Goal: Task Accomplishment & Management: Use online tool/utility

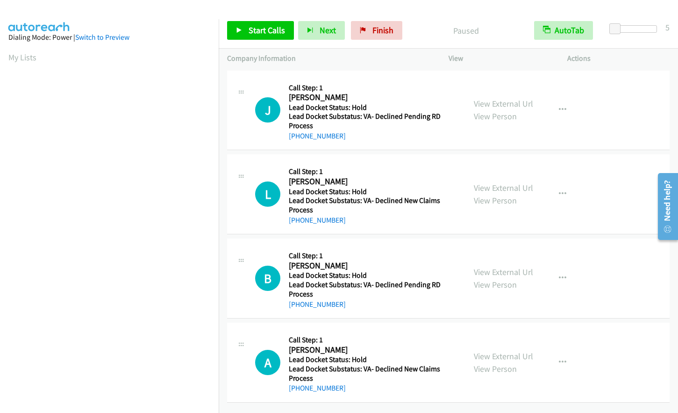
scroll to position [111, 0]
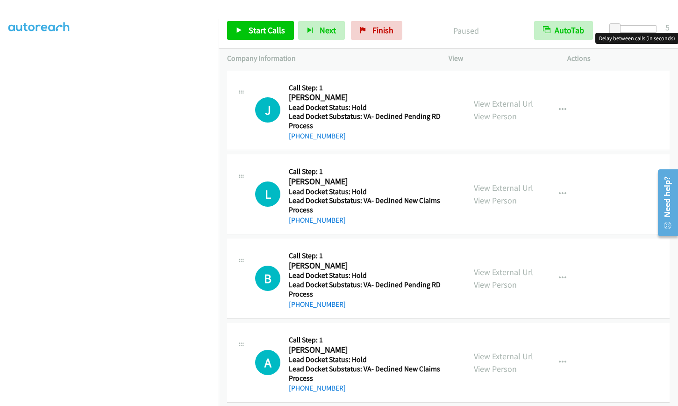
click at [636, 29] on div at bounding box center [635, 28] width 43 height 7
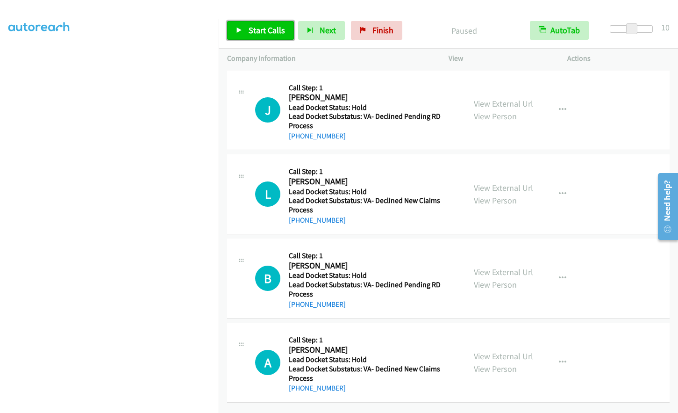
click at [254, 26] on span "Start Calls" at bounding box center [267, 30] width 36 height 11
click at [254, 30] on span "Pause" at bounding box center [259, 30] width 21 height 11
click at [258, 31] on span "Start Calls" at bounding box center [267, 30] width 36 height 11
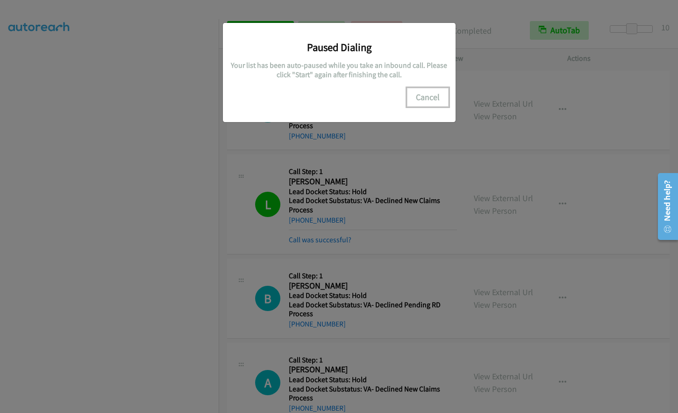
click at [432, 97] on button "Cancel" at bounding box center [428, 97] width 42 height 19
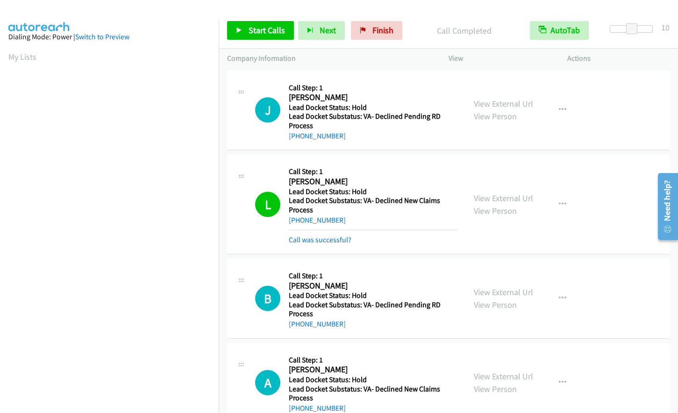
scroll to position [0, 0]
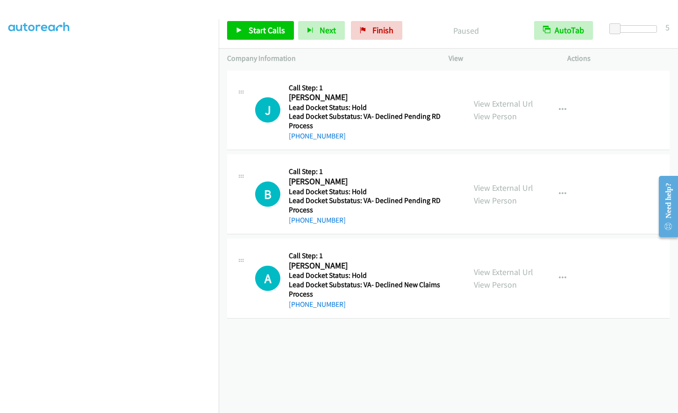
scroll to position [92, 0]
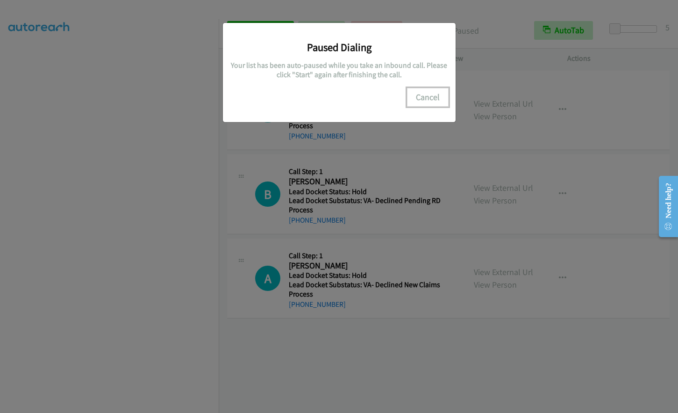
click at [438, 96] on button "Cancel" at bounding box center [428, 97] width 42 height 19
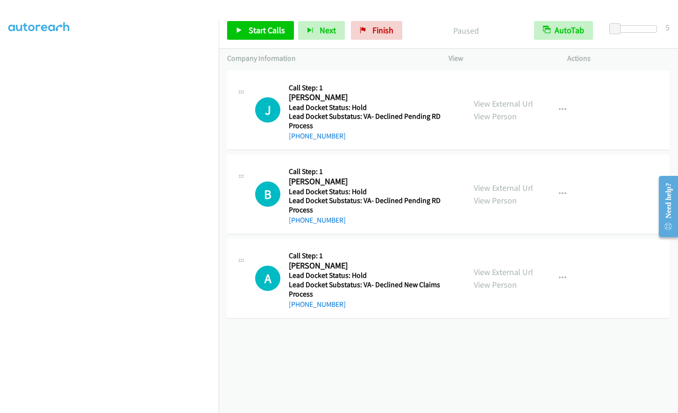
scroll to position [111, 0]
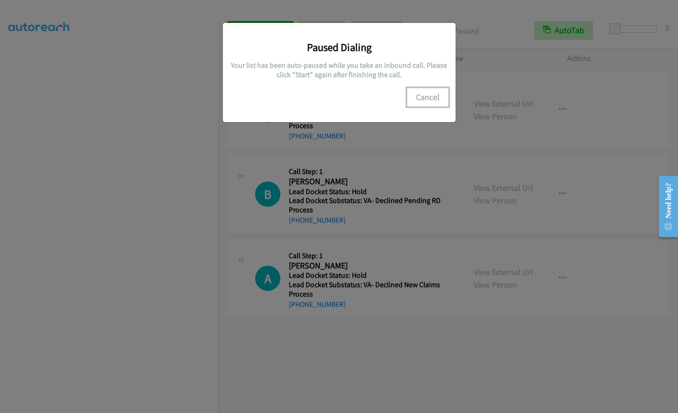
click at [431, 95] on button "Cancel" at bounding box center [428, 97] width 42 height 19
click at [431, 96] on button "Cancel" at bounding box center [428, 97] width 42 height 19
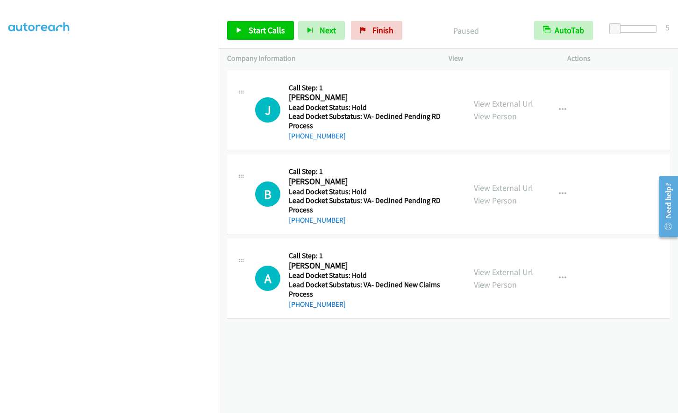
scroll to position [0, 0]
click at [249, 33] on span "Start Calls" at bounding box center [267, 30] width 36 height 11
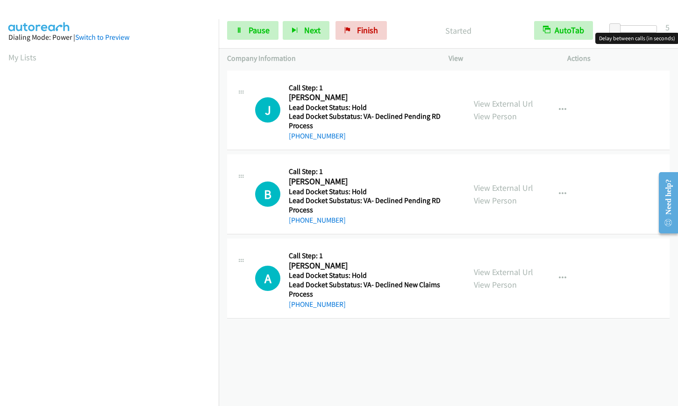
click at [636, 29] on div at bounding box center [635, 28] width 43 height 7
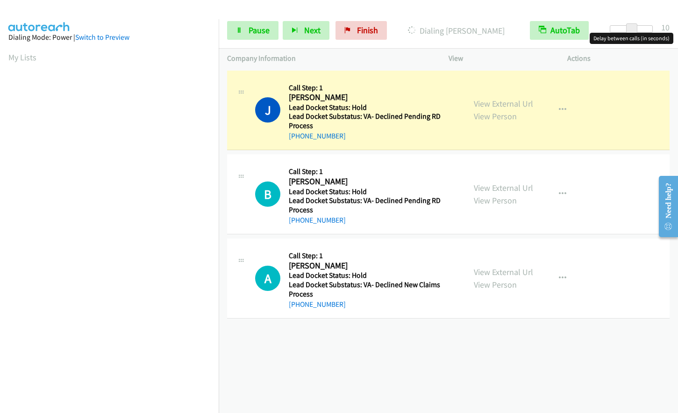
scroll to position [111, 0]
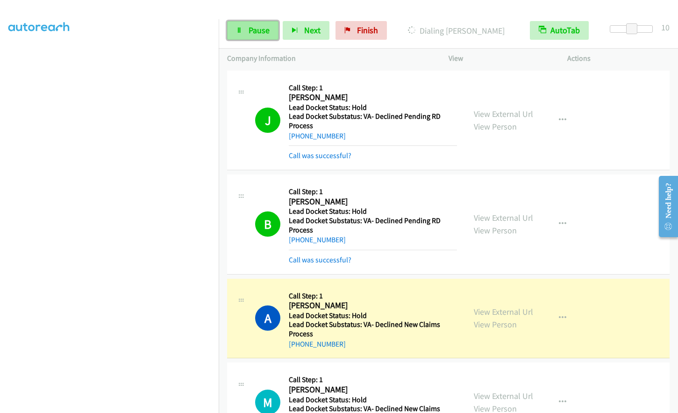
click at [249, 29] on span "Pause" at bounding box center [259, 30] width 21 height 11
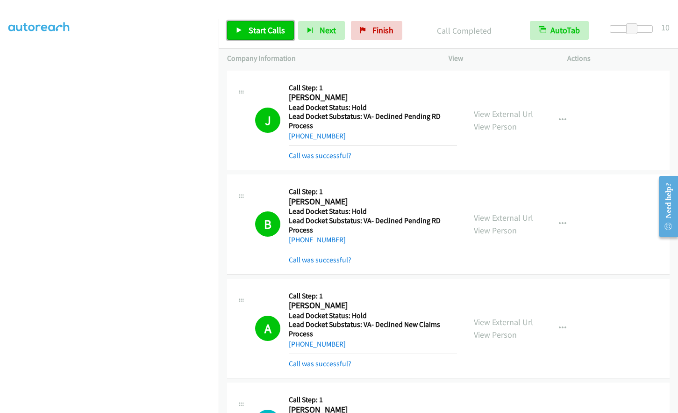
click at [248, 40] on link "Start Calls" at bounding box center [260, 30] width 67 height 19
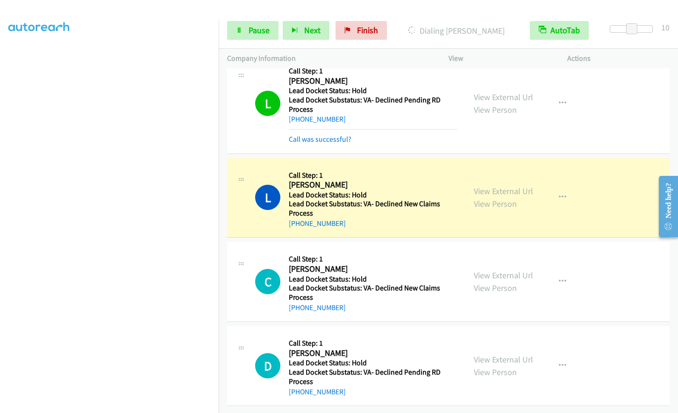
scroll to position [544, 0]
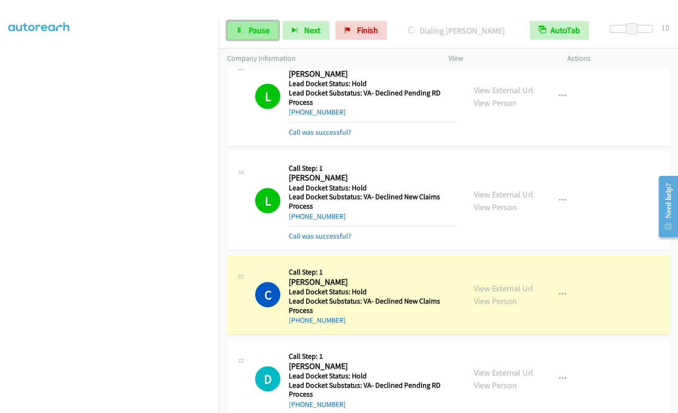
click at [241, 29] on icon at bounding box center [239, 31] width 7 height 7
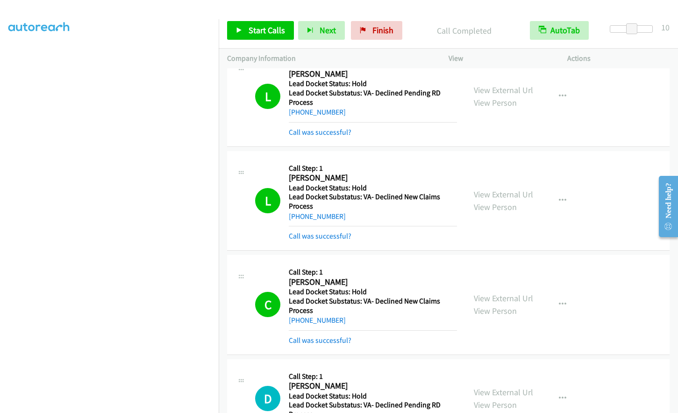
scroll to position [111, 0]
click at [264, 26] on span "Start Calls" at bounding box center [267, 30] width 36 height 11
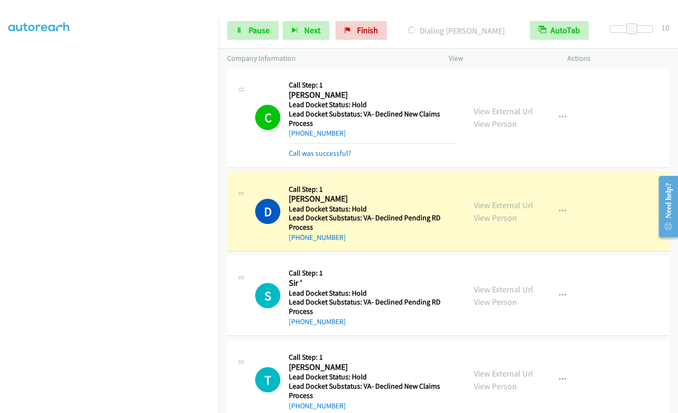
scroll to position [824, 0]
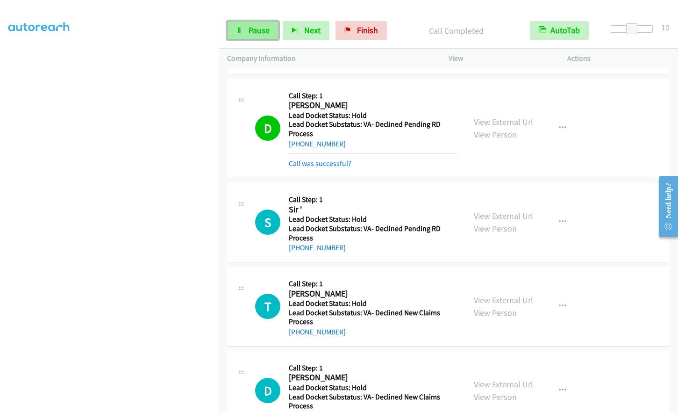
click at [244, 27] on link "Pause" at bounding box center [252, 30] width 51 height 19
click at [266, 24] on link "Start Calls" at bounding box center [260, 30] width 67 height 19
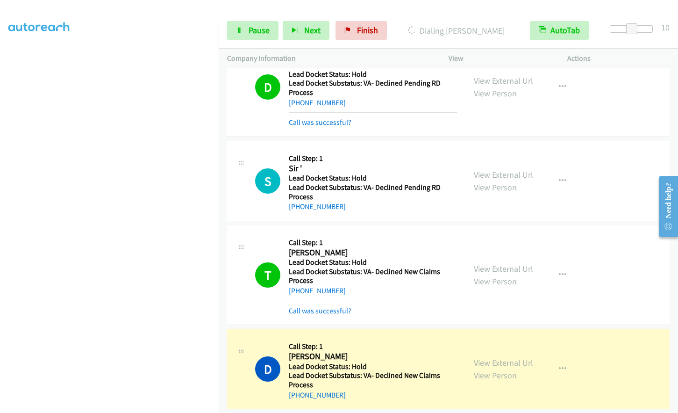
scroll to position [918, 0]
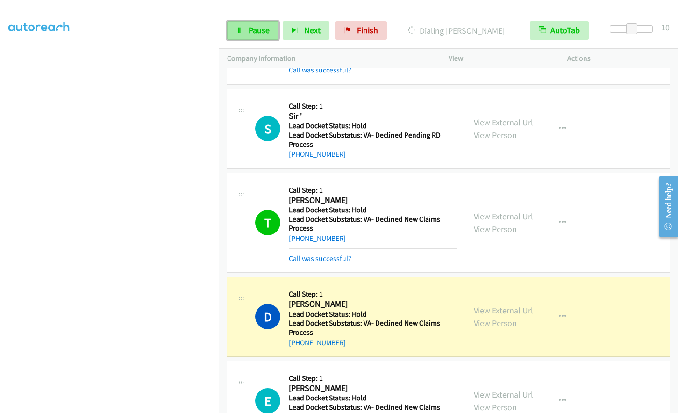
click at [254, 30] on span "Pause" at bounding box center [259, 30] width 21 height 11
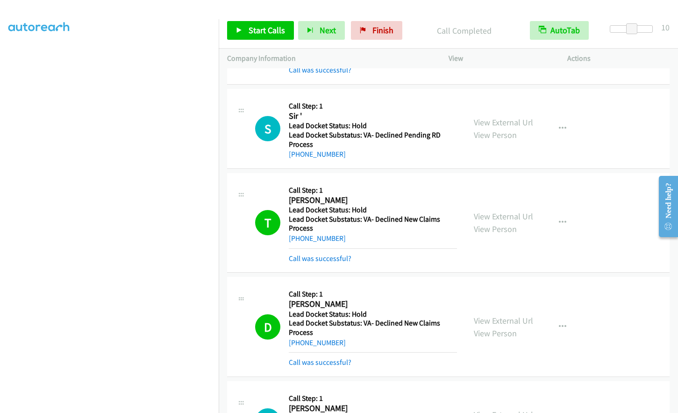
click at [382, 21] on div "Start Calls Pause Next Finish Call Completed AutoTab AutoTab 10" at bounding box center [449, 31] width 460 height 36
click at [382, 29] on span "Finish" at bounding box center [383, 30] width 21 height 11
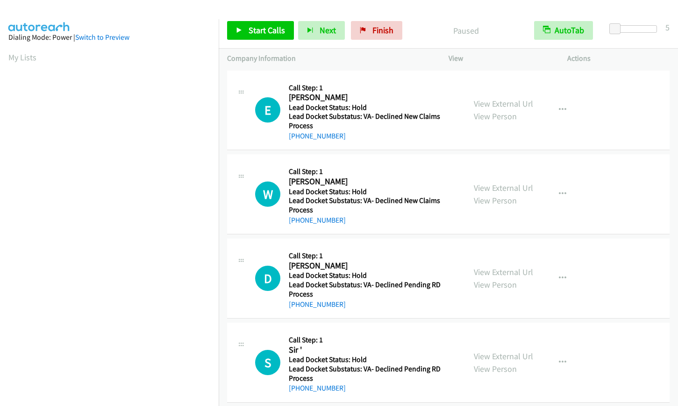
click at [627, 31] on div at bounding box center [635, 28] width 43 height 7
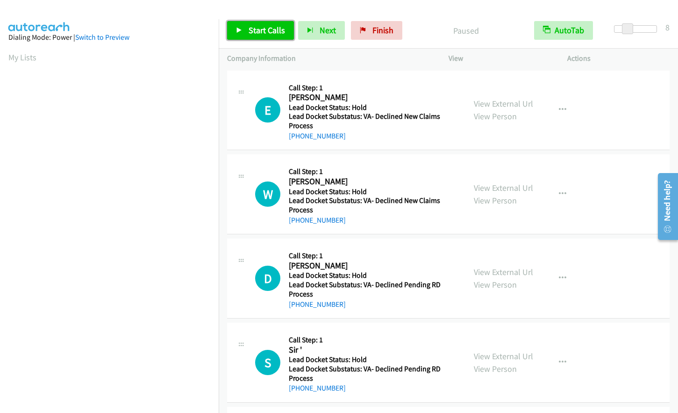
click at [271, 34] on span "Start Calls" at bounding box center [267, 30] width 36 height 11
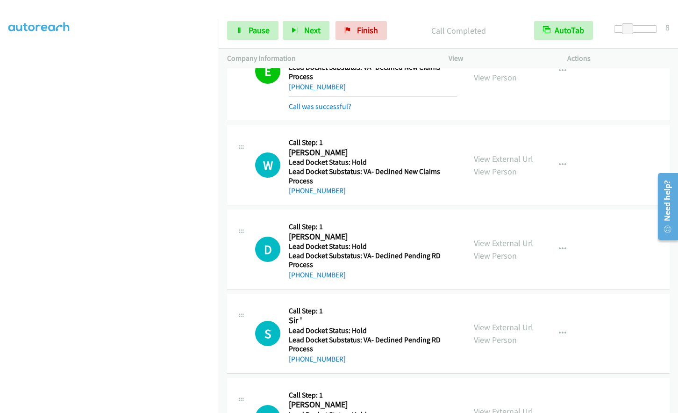
scroll to position [108, 0]
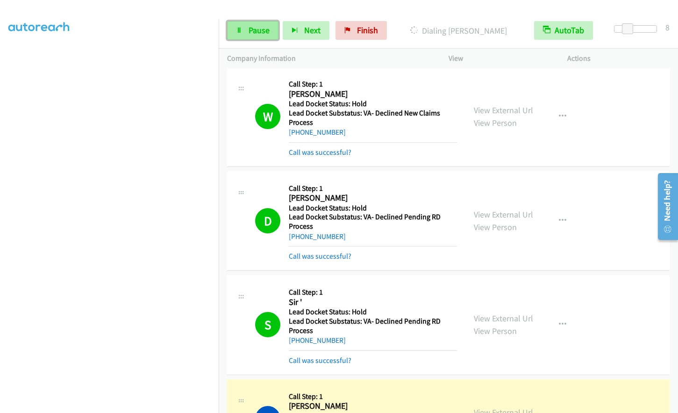
click at [246, 35] on link "Pause" at bounding box center [252, 30] width 51 height 19
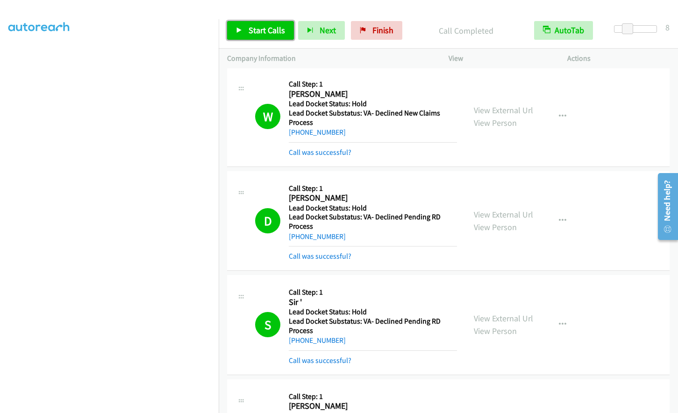
click at [256, 36] on link "Start Calls" at bounding box center [260, 30] width 67 height 19
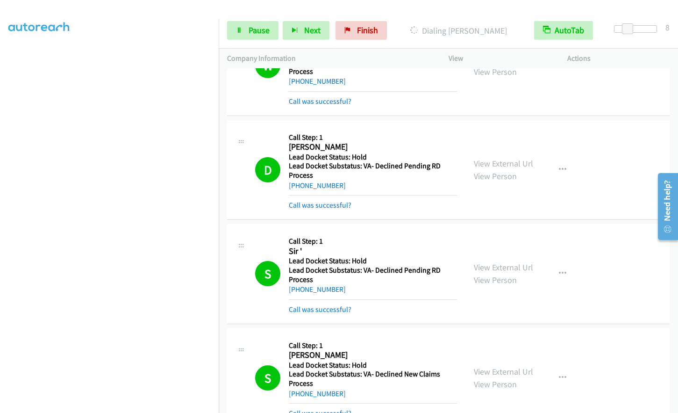
scroll to position [341, 0]
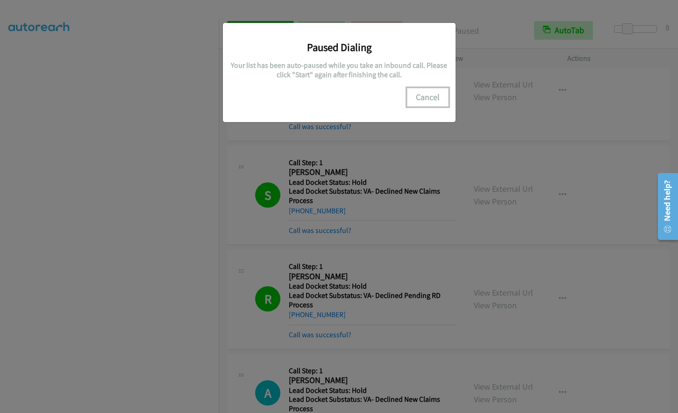
drag, startPoint x: 424, startPoint y: 98, endPoint x: 265, endPoint y: 274, distance: 237.3
click at [419, 105] on button "Cancel" at bounding box center [428, 97] width 42 height 19
click at [426, 98] on button "Cancel" at bounding box center [428, 97] width 42 height 19
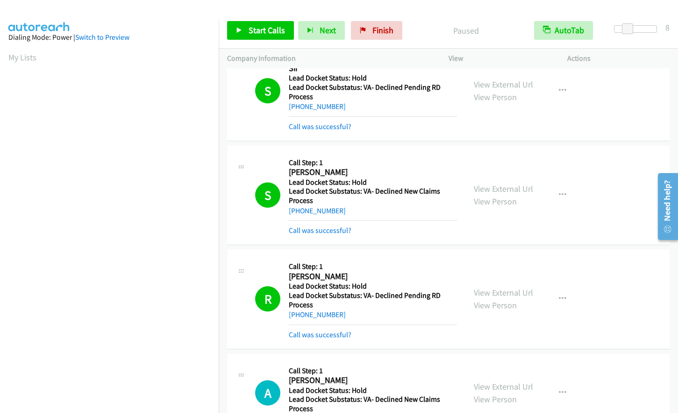
scroll to position [112, 0]
click at [271, 30] on span "Start Calls" at bounding box center [267, 30] width 36 height 11
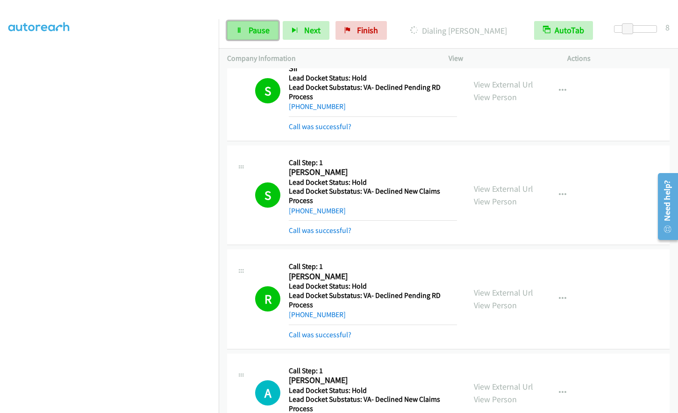
click at [257, 34] on span "Pause" at bounding box center [259, 30] width 21 height 11
click at [284, 32] on span "Start Calls" at bounding box center [267, 30] width 36 height 11
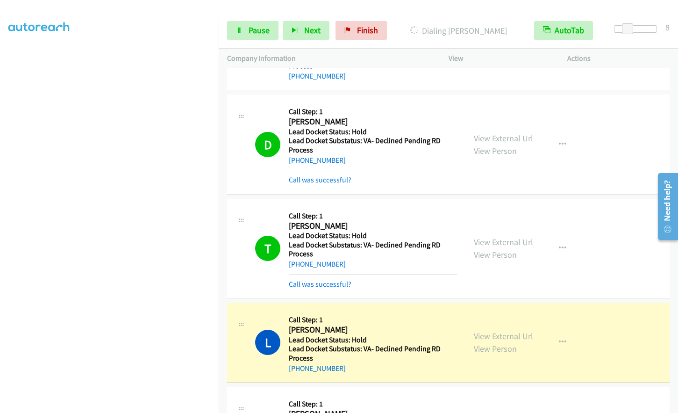
scroll to position [752, 0]
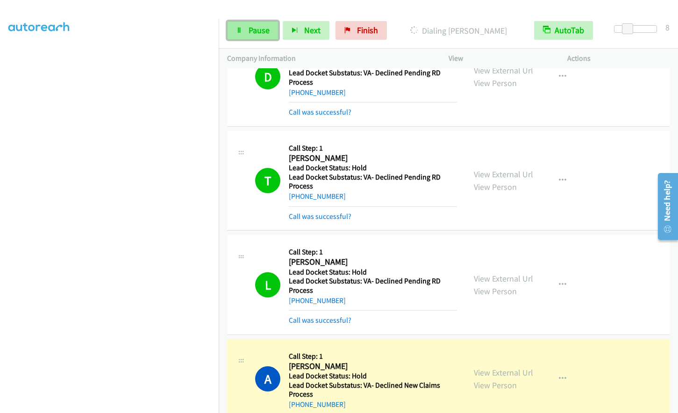
click at [244, 33] on link "Pause" at bounding box center [252, 30] width 51 height 19
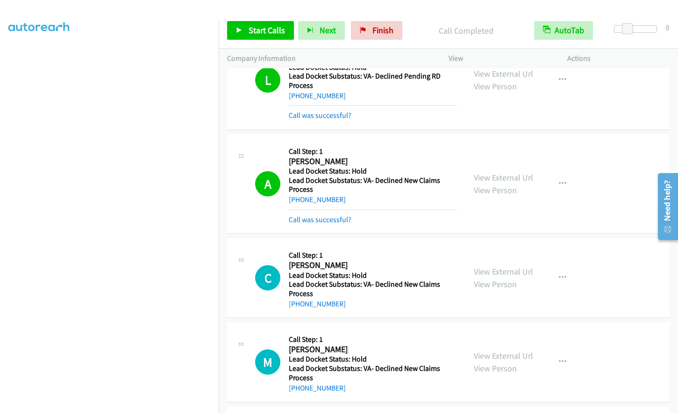
scroll to position [810, 0]
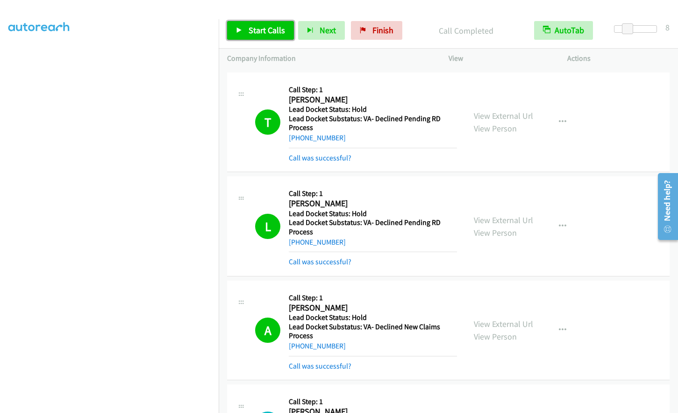
click at [242, 30] on icon at bounding box center [239, 31] width 7 height 7
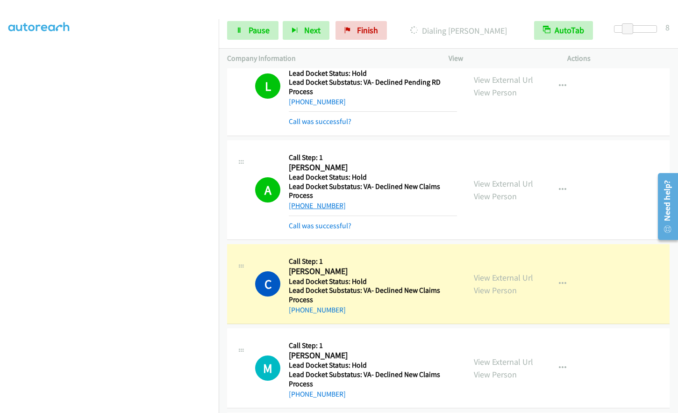
scroll to position [1044, 0]
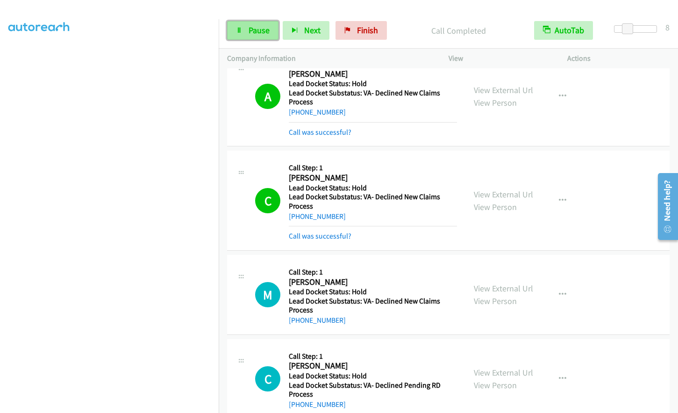
click at [251, 28] on span "Pause" at bounding box center [259, 30] width 21 height 11
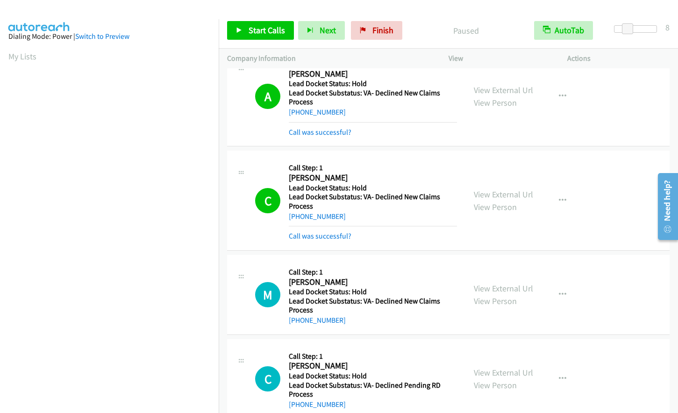
scroll to position [0, 0]
click at [237, 37] on link "Start Calls" at bounding box center [260, 30] width 67 height 19
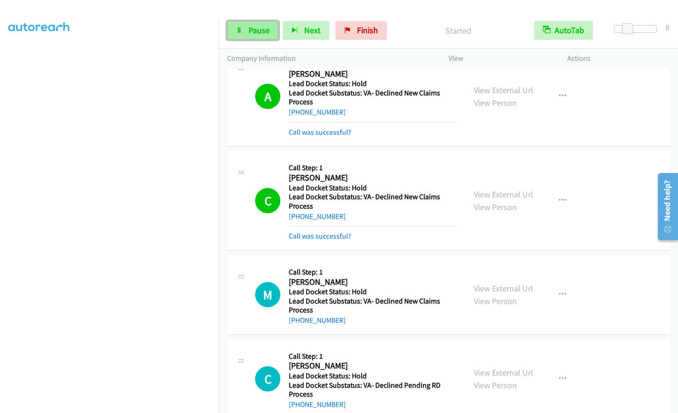
click at [240, 23] on link "Pause" at bounding box center [252, 30] width 51 height 19
click at [240, 24] on link "Start Calls" at bounding box center [260, 30] width 67 height 19
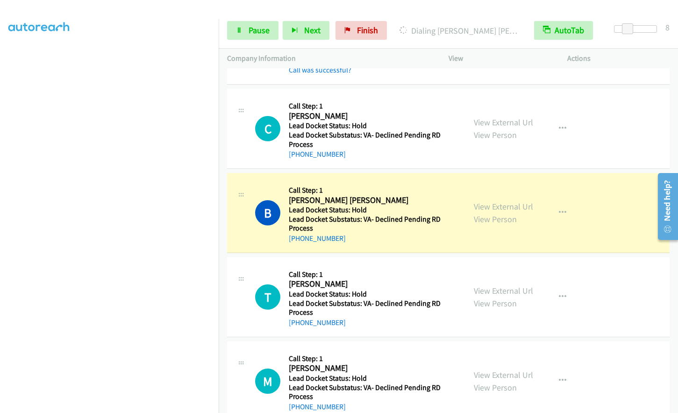
scroll to position [1356, 0]
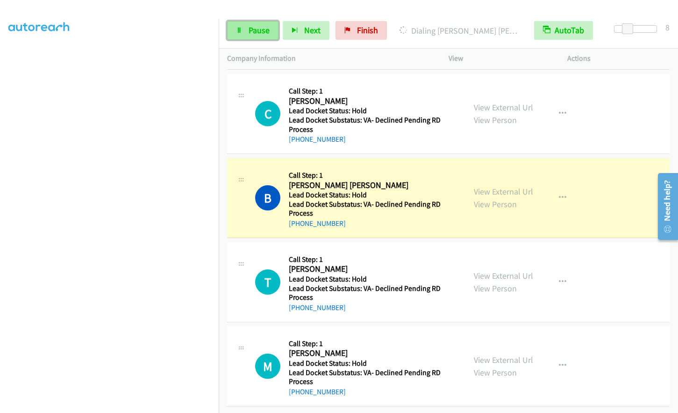
click at [249, 30] on span "Pause" at bounding box center [259, 30] width 21 height 11
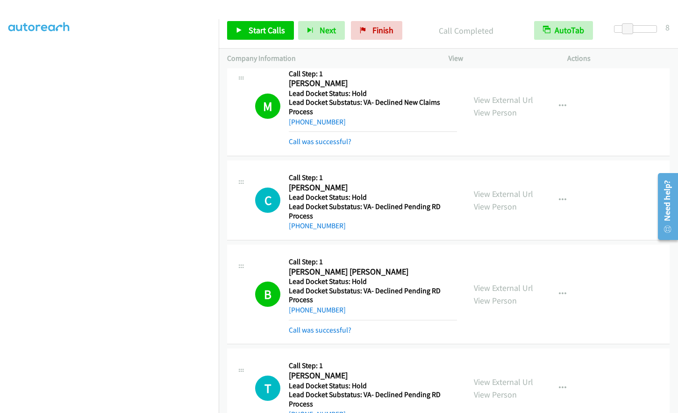
scroll to position [1122, 0]
